Goal: Book appointment/travel/reservation

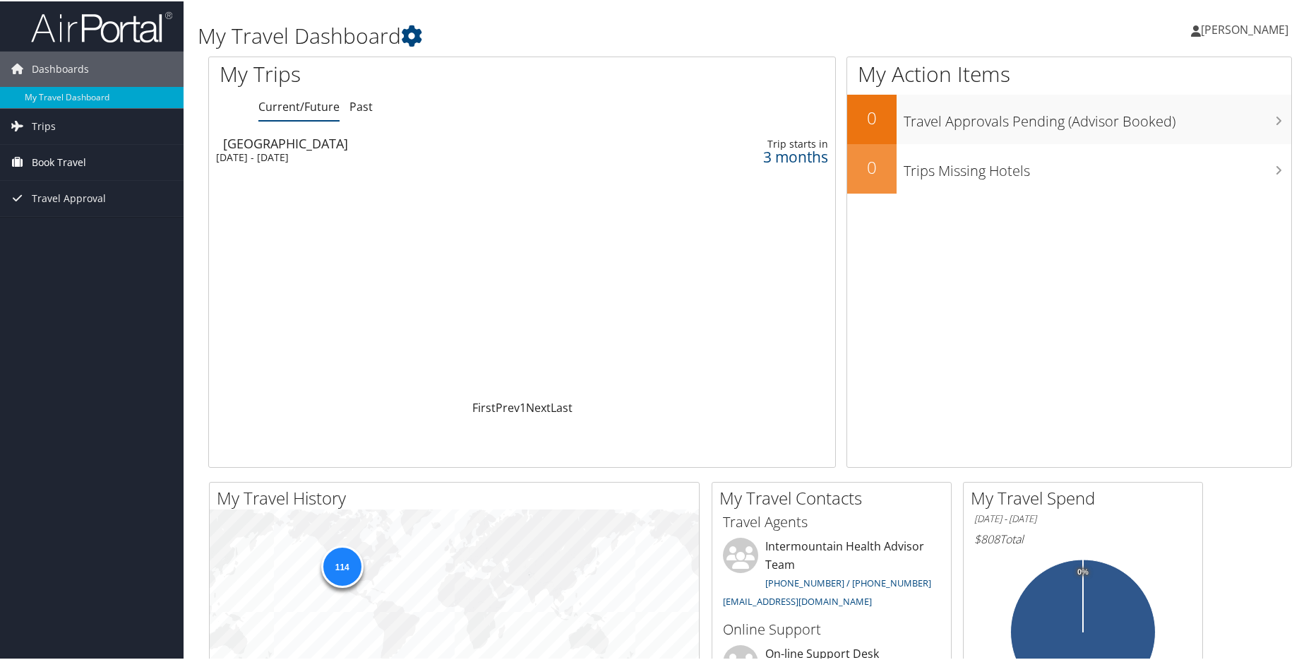
click at [50, 161] on span "Book Travel" at bounding box center [59, 160] width 54 height 35
click at [59, 232] on link "Book/Manage Online Trips" at bounding box center [92, 231] width 184 height 21
click at [69, 232] on link "Book/Manage Online Trips" at bounding box center [92, 231] width 184 height 21
